Goal: Task Accomplishment & Management: Manage account settings

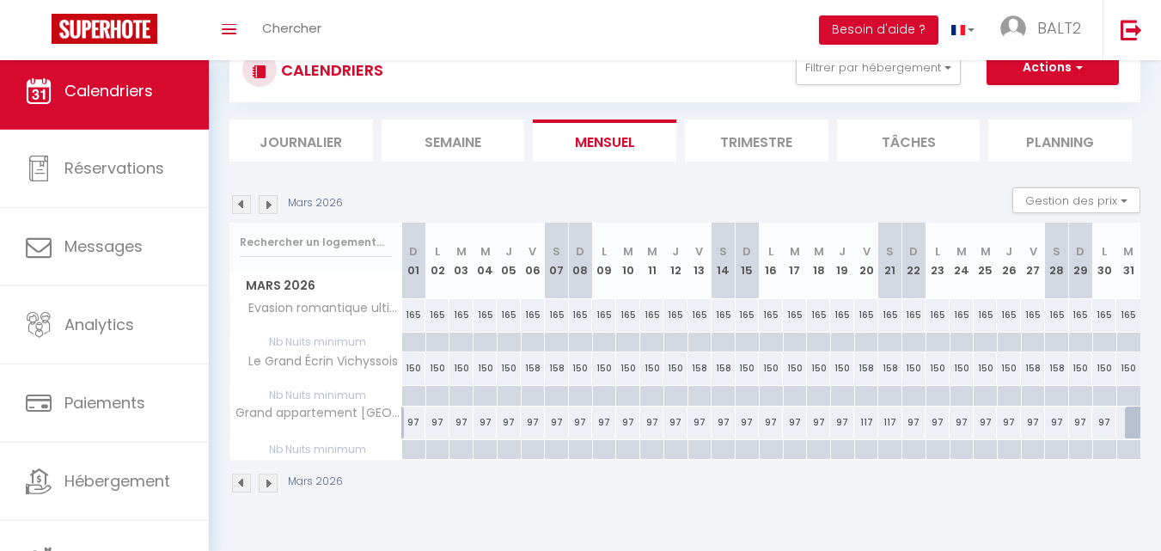
scroll to position [60, 0]
click at [236, 485] on img at bounding box center [241, 482] width 19 height 19
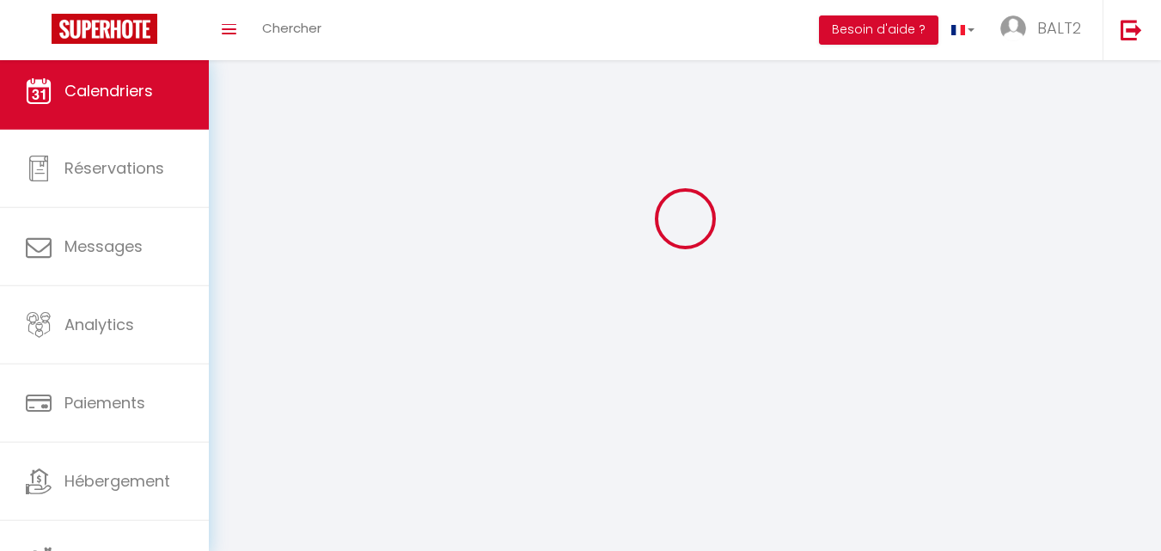
click at [236, 485] on body "🟢 Des questions ou besoin d'assistance pour la migration AirBnB? Connectez-vous…" at bounding box center [580, 275] width 1161 height 551
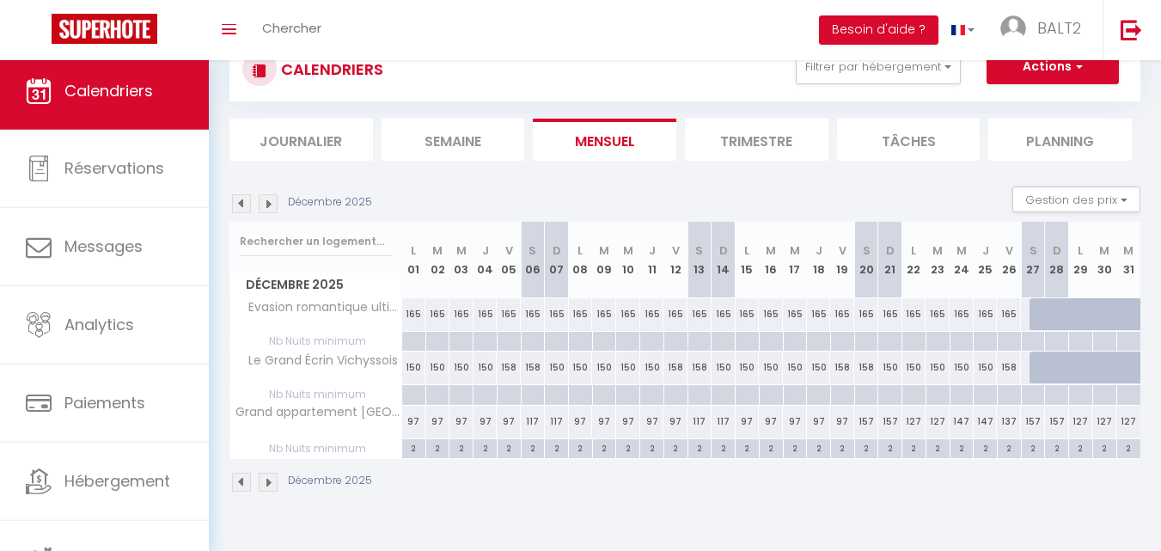
click at [247, 201] on img at bounding box center [241, 203] width 19 height 19
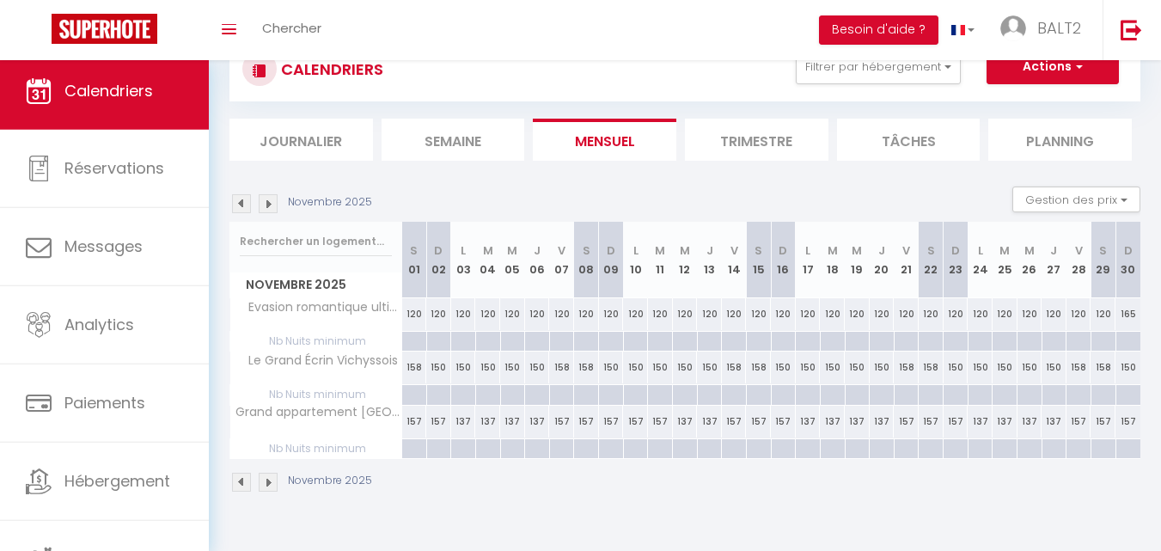
click at [247, 200] on img at bounding box center [241, 203] width 19 height 19
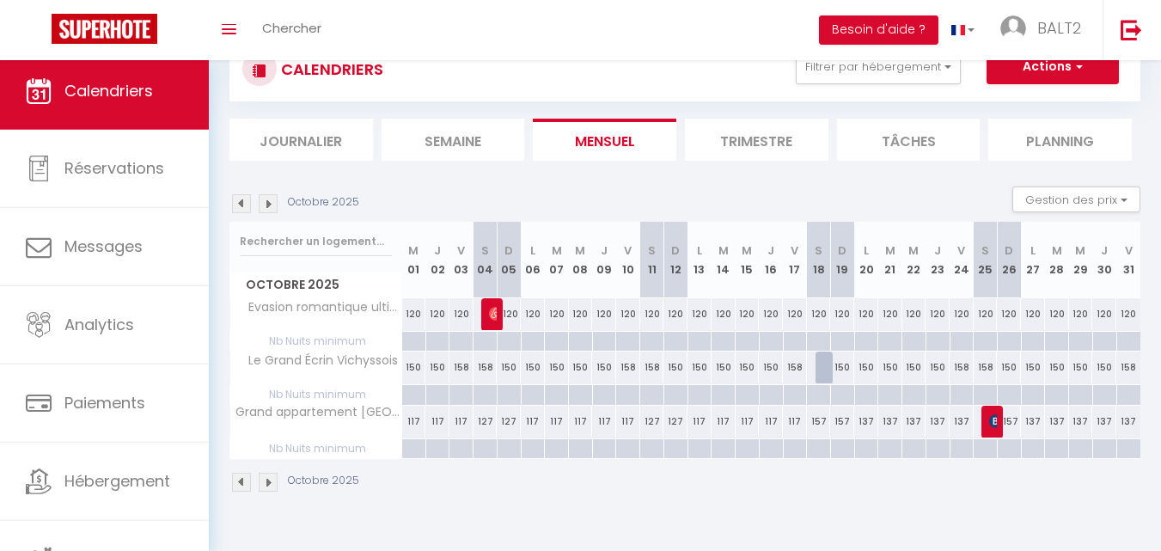
click at [247, 200] on img at bounding box center [241, 203] width 19 height 19
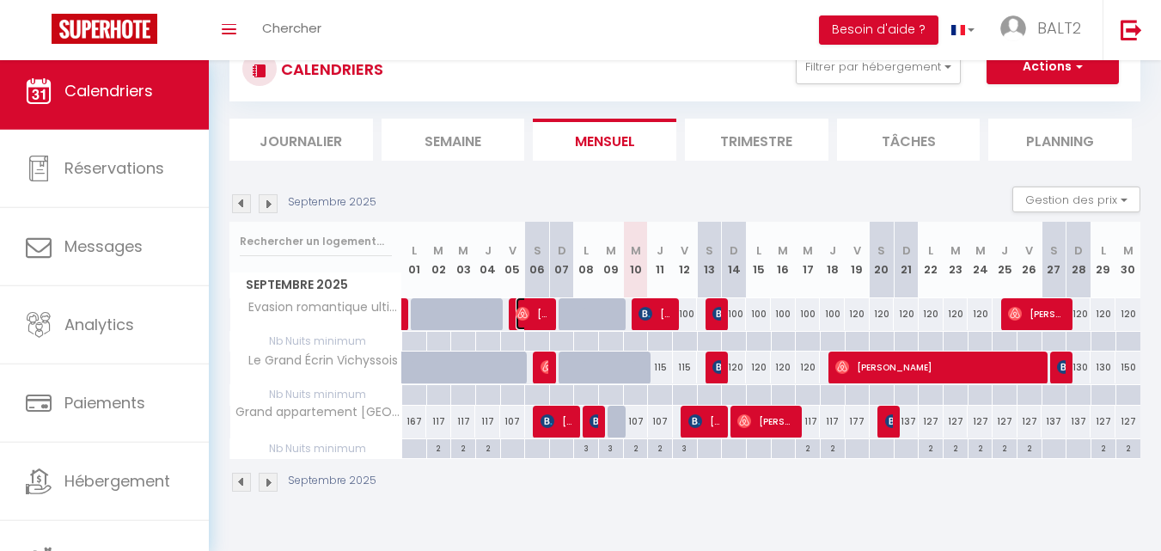
click at [537, 309] on span "[PERSON_NAME]" at bounding box center [533, 313] width 34 height 33
select select "OK"
select select "0"
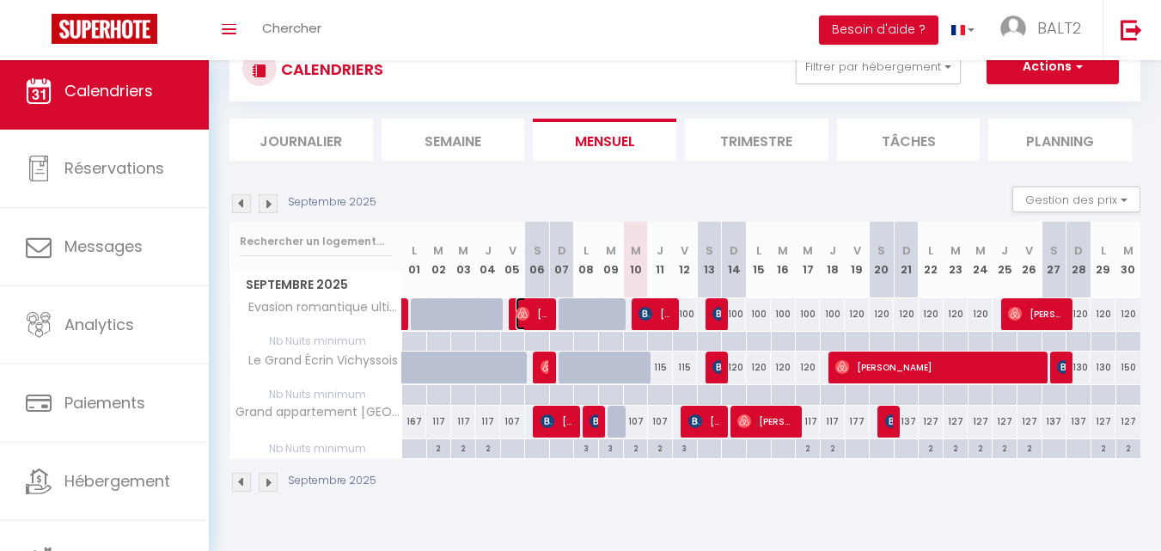
select select "1"
select select
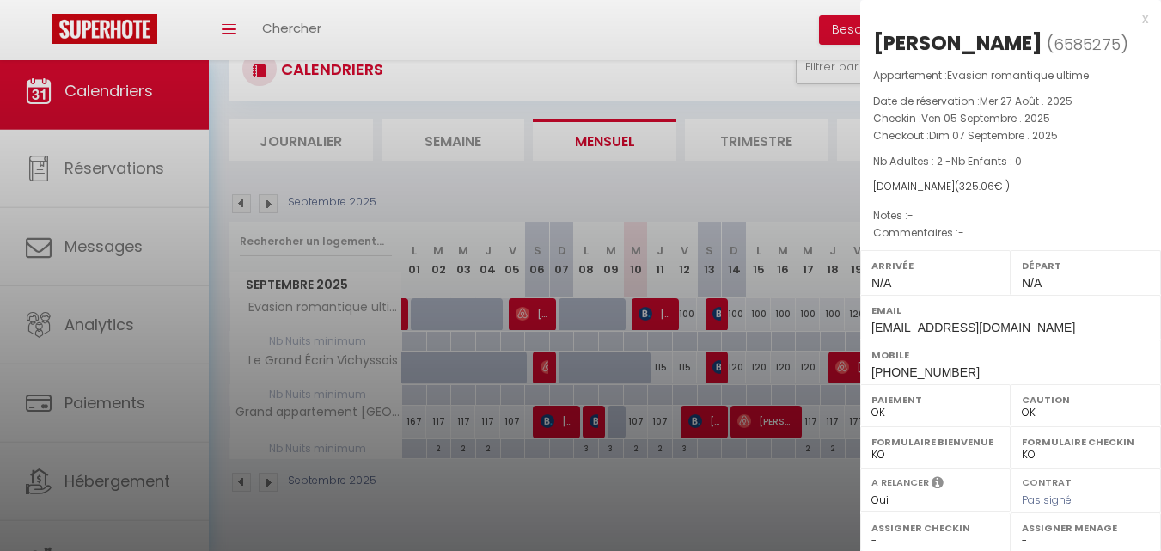
click at [1133, 21] on div "x" at bounding box center [1005, 19] width 288 height 21
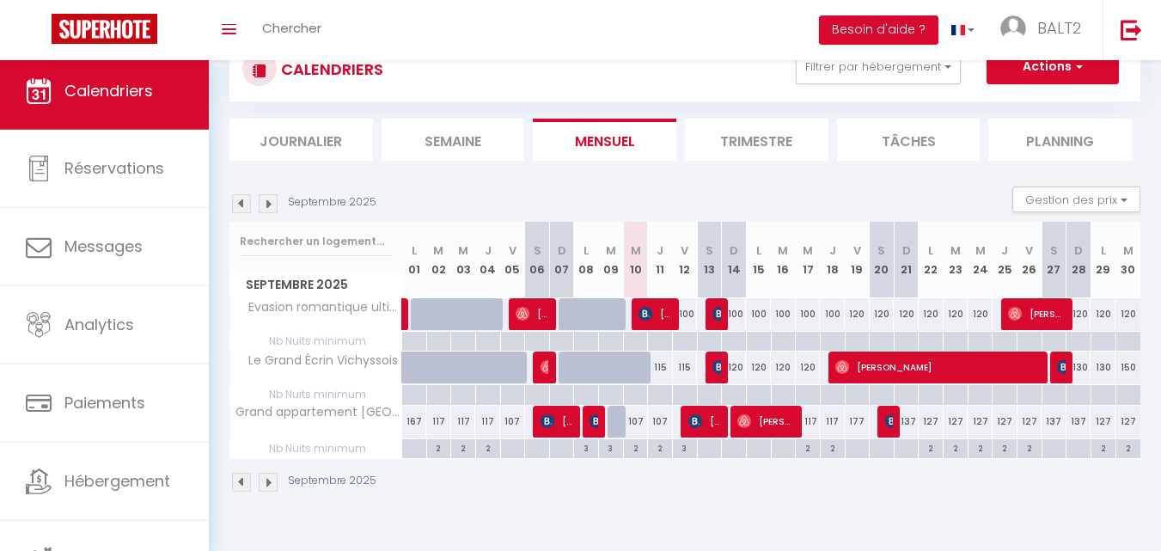
click at [241, 482] on img at bounding box center [241, 482] width 19 height 19
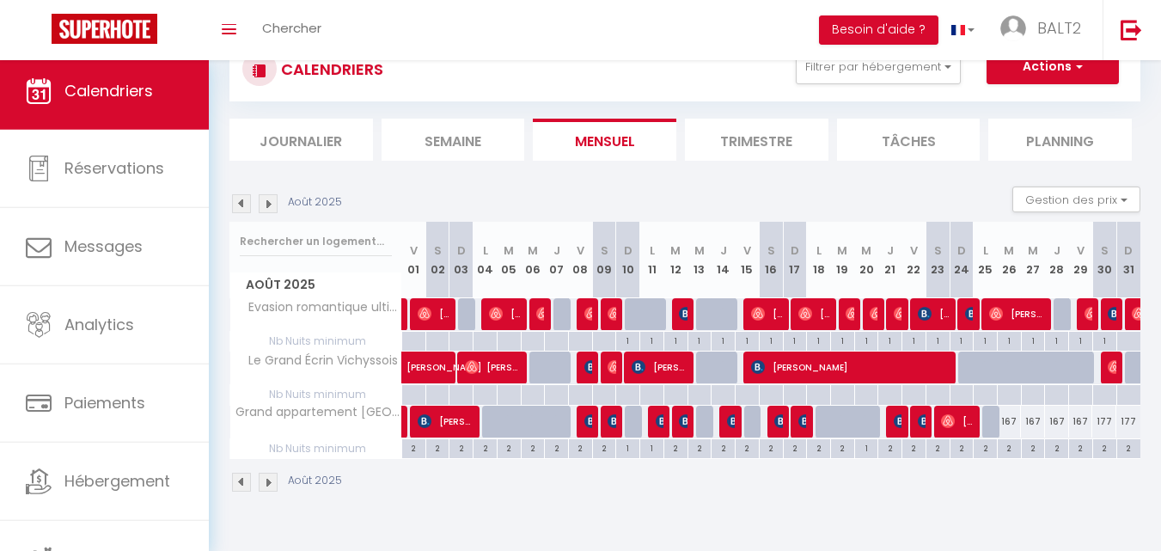
click at [275, 482] on img at bounding box center [268, 482] width 19 height 19
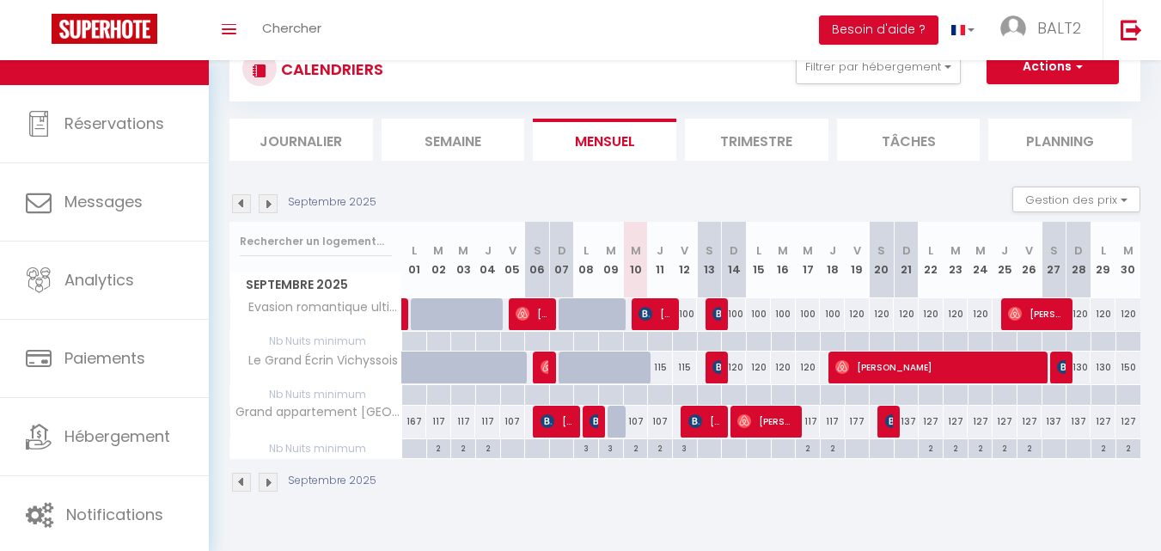
click at [271, 480] on img at bounding box center [268, 482] width 19 height 19
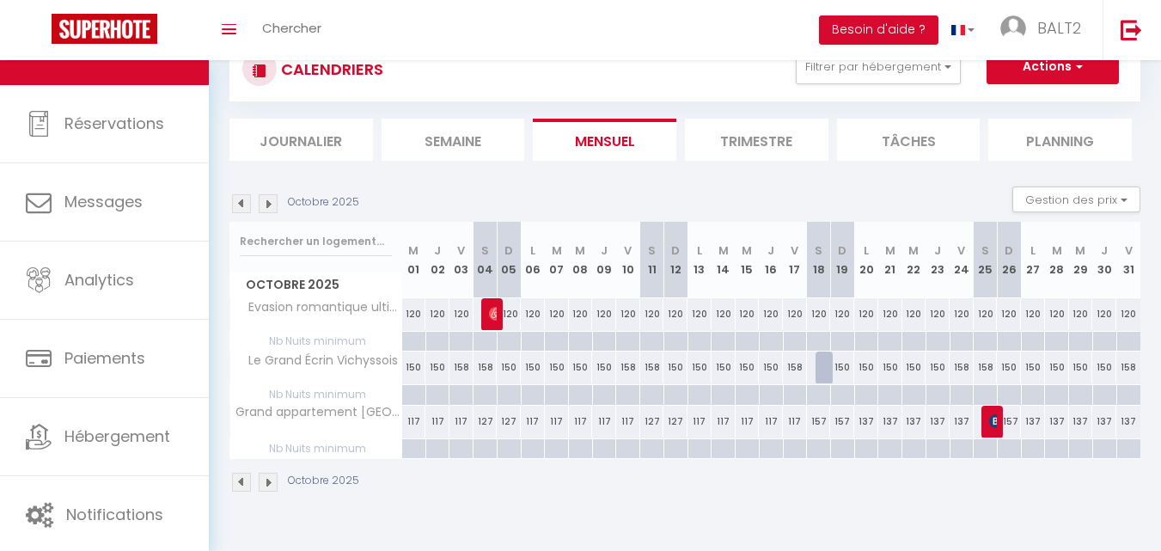
click at [239, 481] on img at bounding box center [241, 482] width 19 height 19
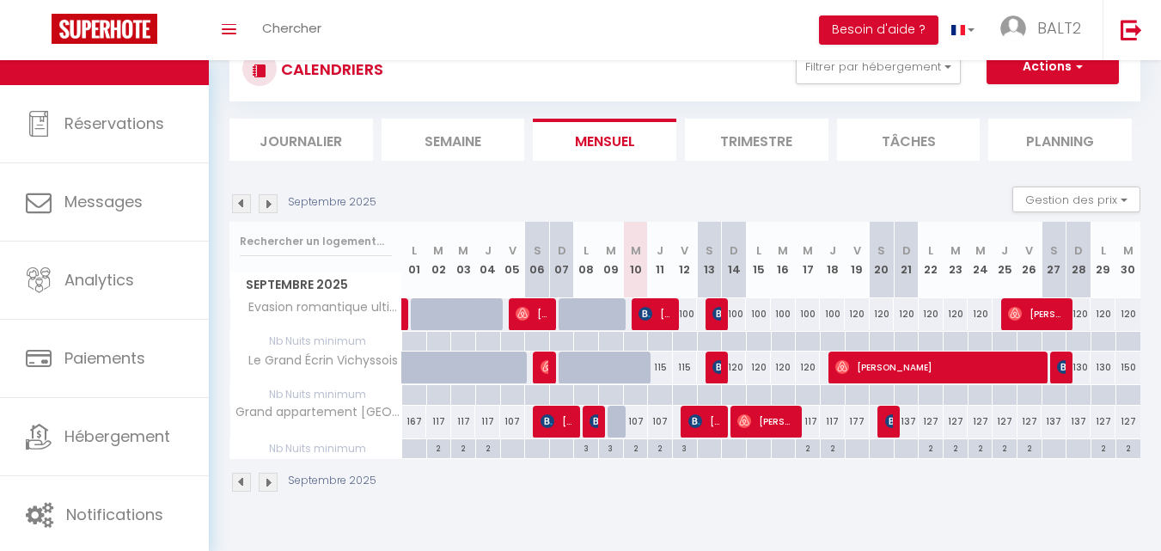
click at [272, 485] on img at bounding box center [268, 482] width 19 height 19
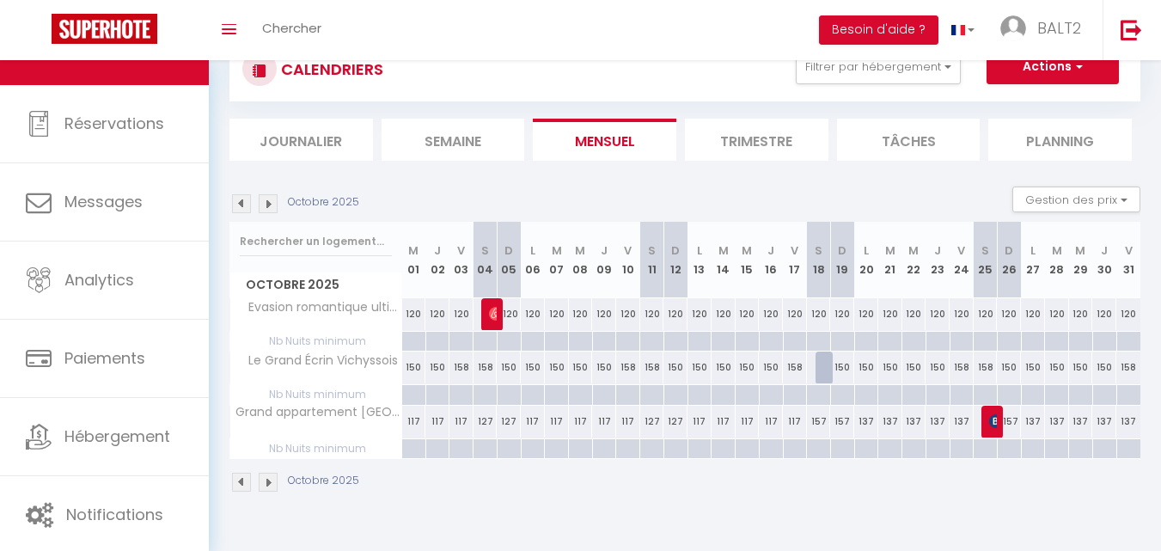
click at [238, 489] on img at bounding box center [241, 482] width 19 height 19
